Goal: Transaction & Acquisition: Register for event/course

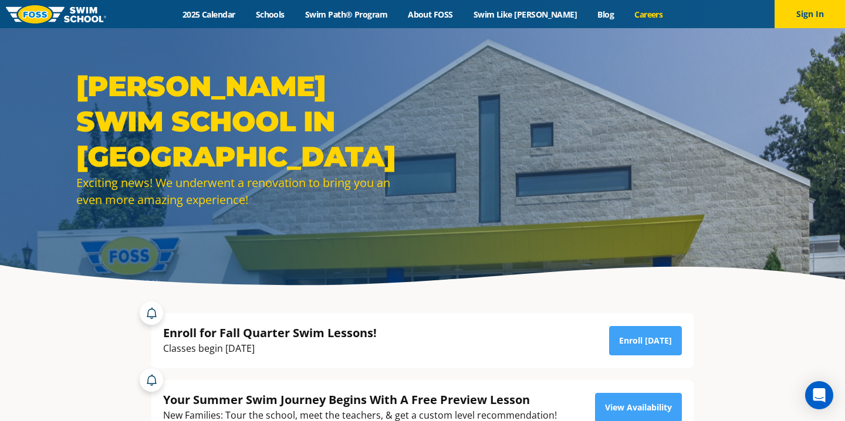
click at [625, 16] on link "Careers" at bounding box center [648, 14] width 49 height 11
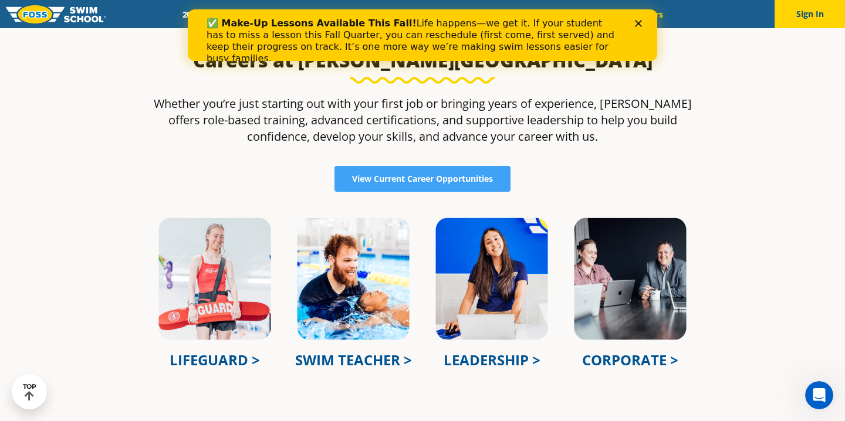
click at [375, 303] on img at bounding box center [353, 278] width 115 height 125
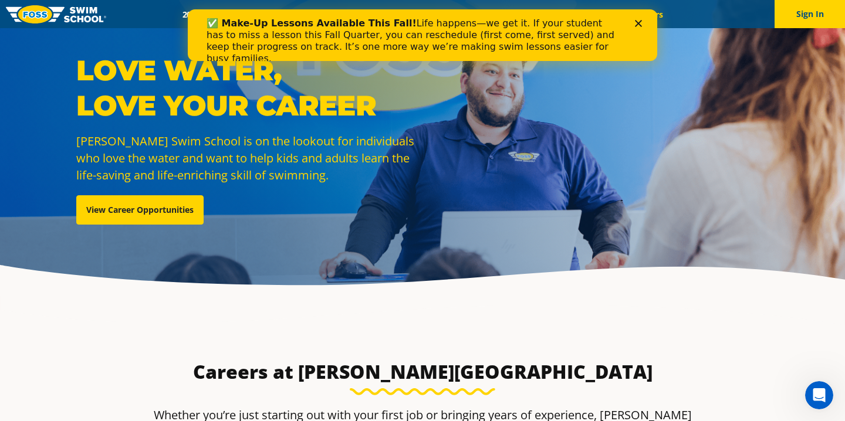
click at [628, 160] on div "Love Water, Love Your Career Foss Swim School is on the lookout for individuals…" at bounding box center [422, 147] width 704 height 189
click at [641, 23] on icon "Close" at bounding box center [638, 23] width 7 height 7
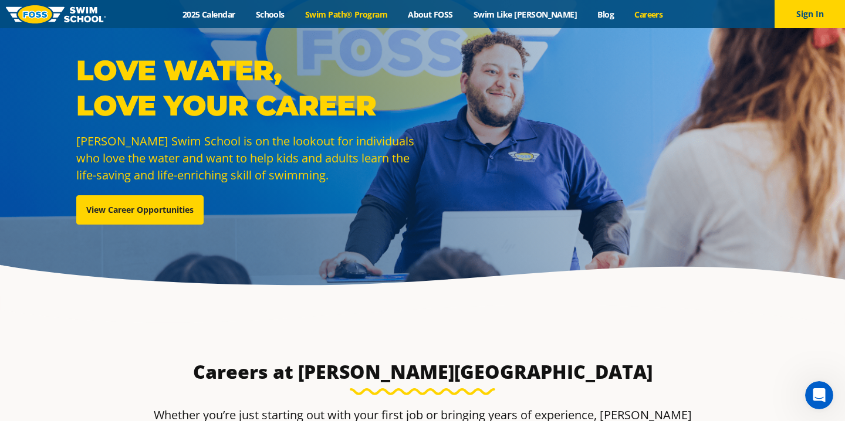
click at [384, 18] on link "Swim Path® Program" at bounding box center [345, 14] width 103 height 11
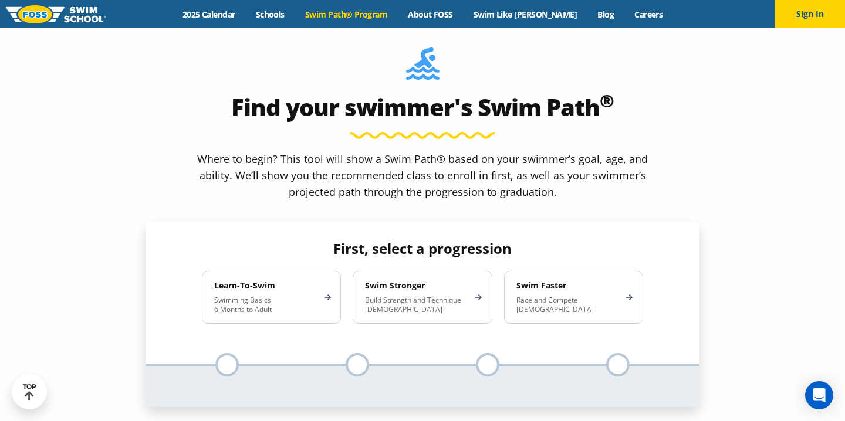
scroll to position [1038, 0]
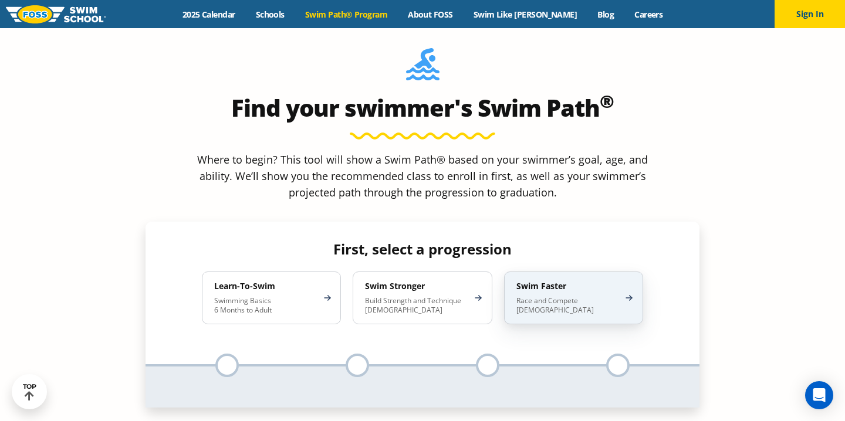
click at [629, 272] on div "Swim Faster Race and Compete [DEMOGRAPHIC_DATA]" at bounding box center [573, 298] width 139 height 53
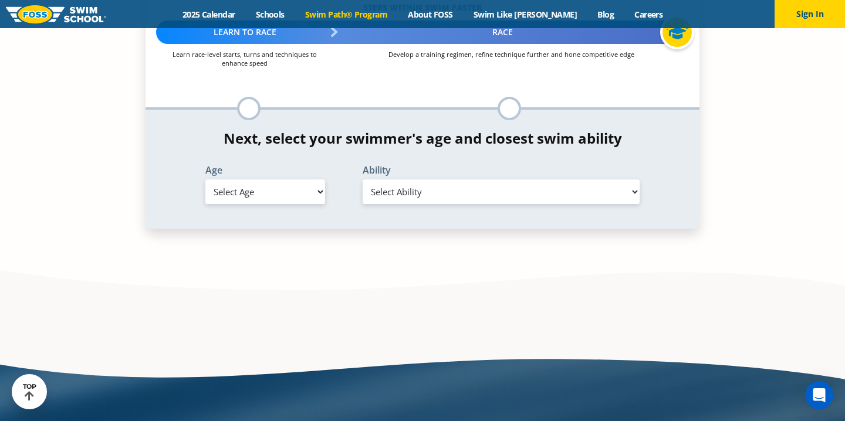
scroll to position [1312, 0]
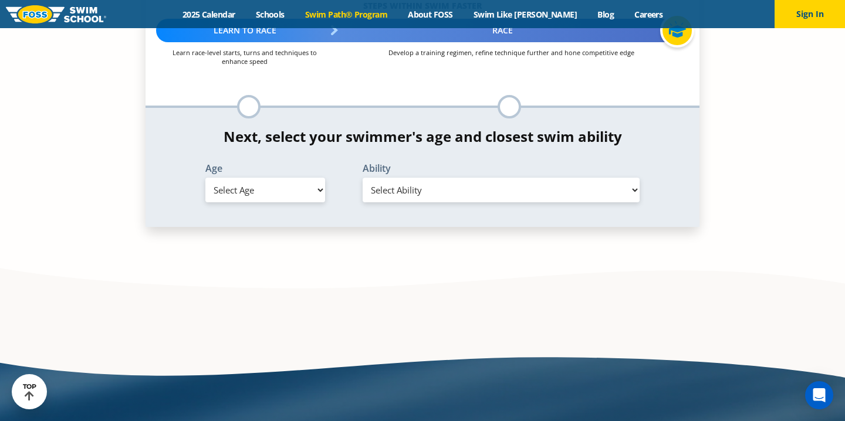
select select "8-years"
select select "8-years-first-in-water-experience"
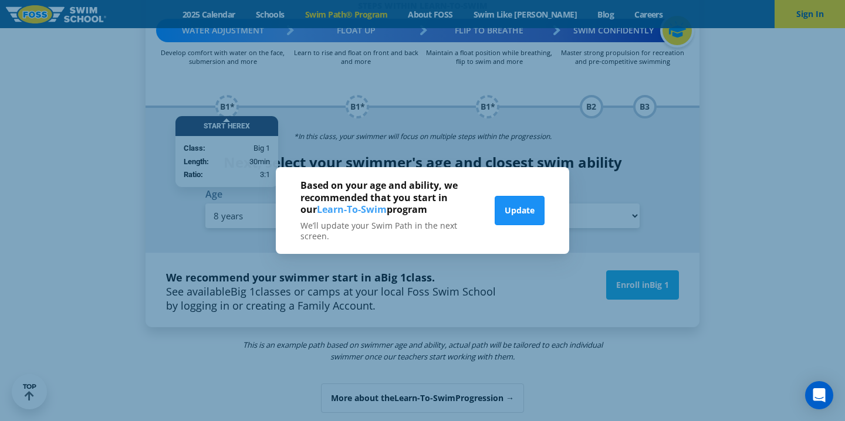
click at [532, 213] on button "Update" at bounding box center [519, 210] width 50 height 29
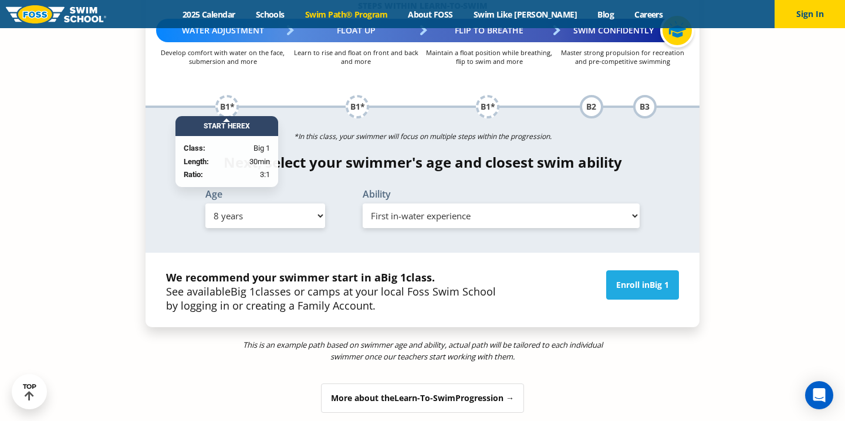
click at [348, 15] on link "Swim Path® Program" at bounding box center [345, 14] width 103 height 11
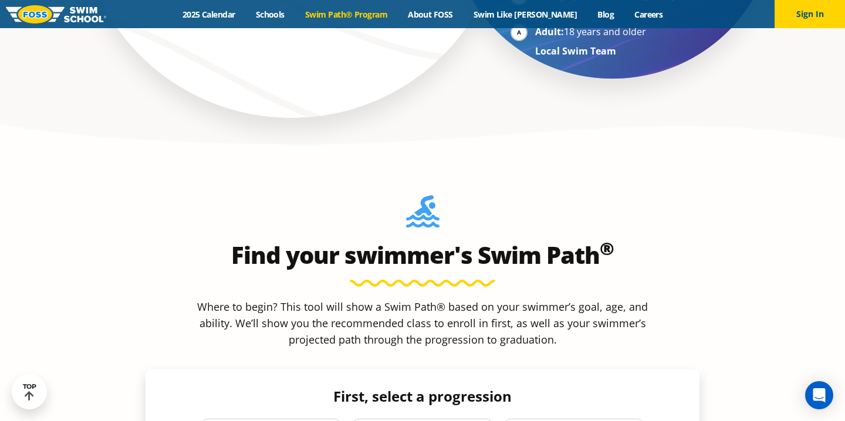
scroll to position [911, 0]
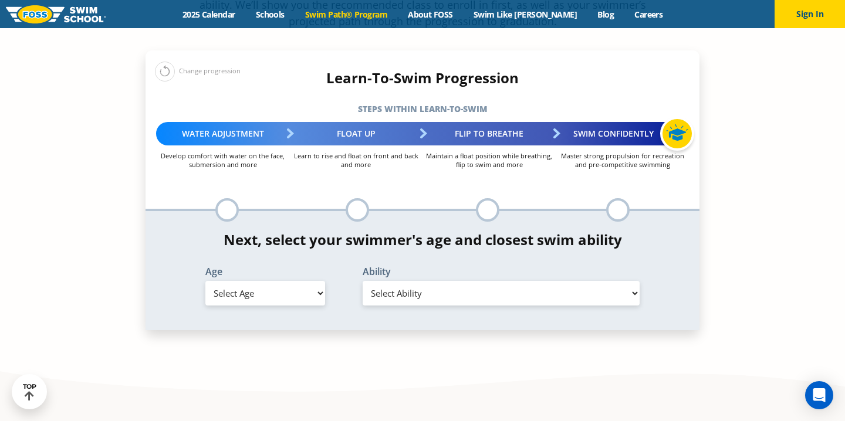
scroll to position [1207, 0]
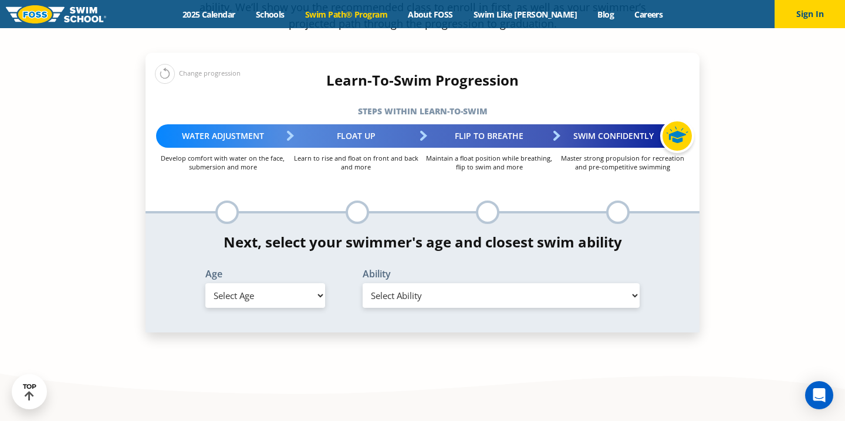
select select "8-years"
select select "8-years-when-in-the-water-reliant-on-a-life-jacket-or-floatation-device"
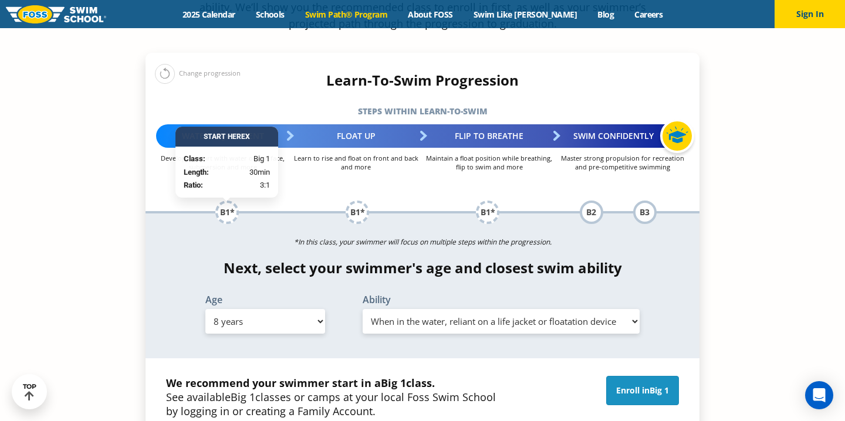
click at [642, 376] on link "Enroll in Big 1" at bounding box center [642, 390] width 73 height 29
